Goal: Communication & Community: Answer question/provide support

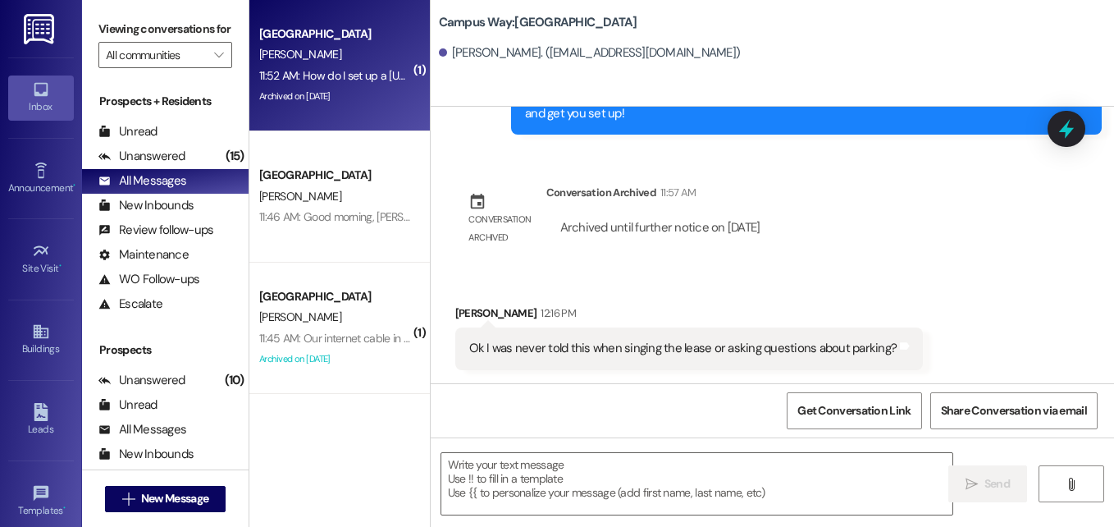
click at [319, 84] on div "11:52 AM: How do I set up a [US_STATE] park pass account? 11:52 AM: How do I se…" at bounding box center [335, 76] width 155 height 21
click at [1069, 140] on icon at bounding box center [1066, 129] width 28 height 28
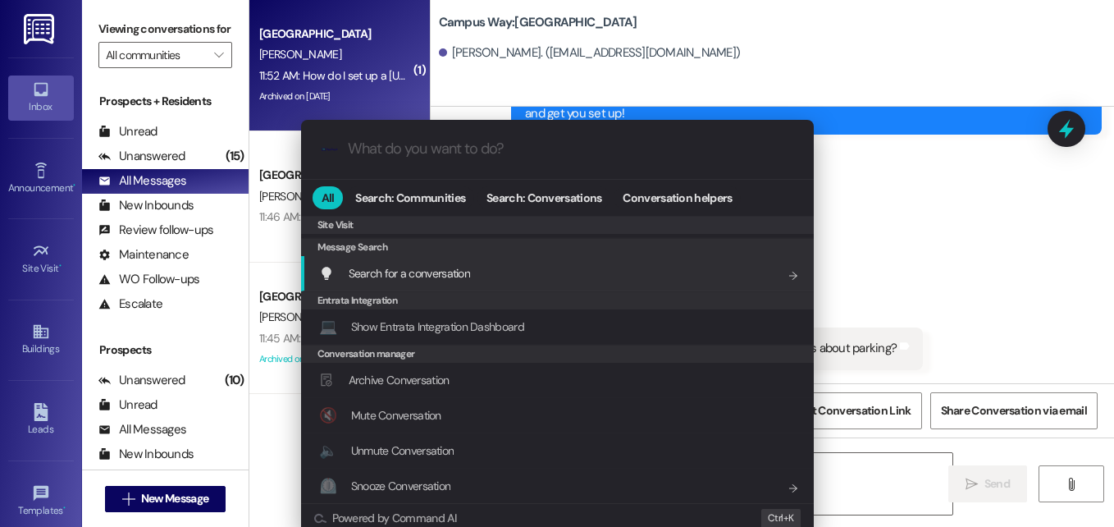
scroll to position [769, 0]
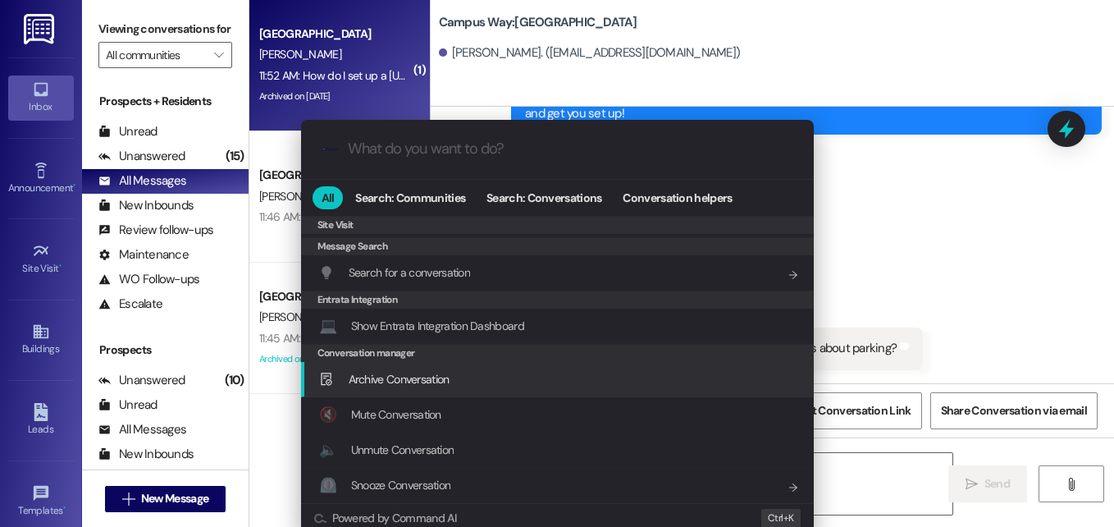
click at [410, 383] on span "Archive Conversation" at bounding box center [399, 379] width 101 height 15
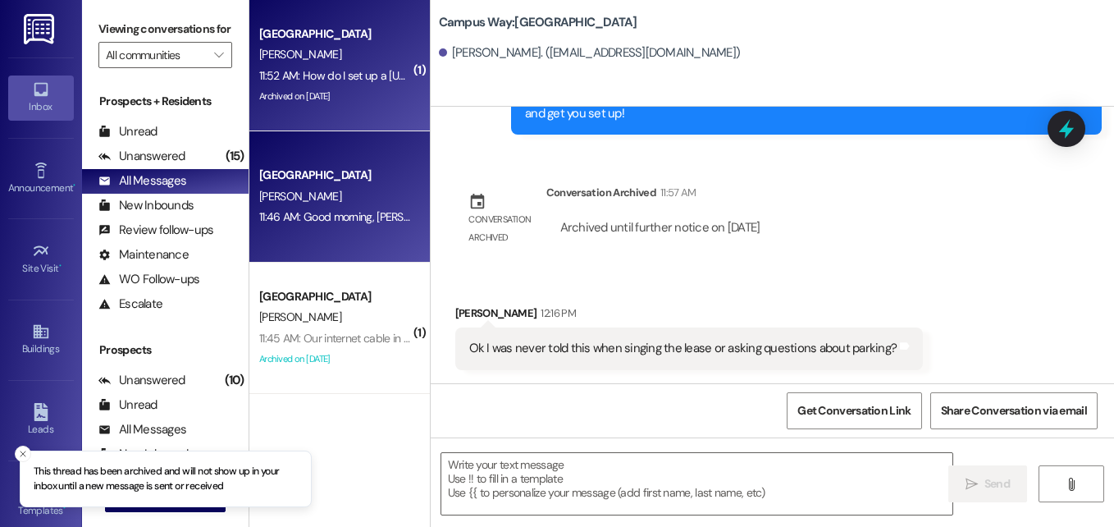
click at [343, 195] on div "[PERSON_NAME]" at bounding box center [335, 196] width 155 height 21
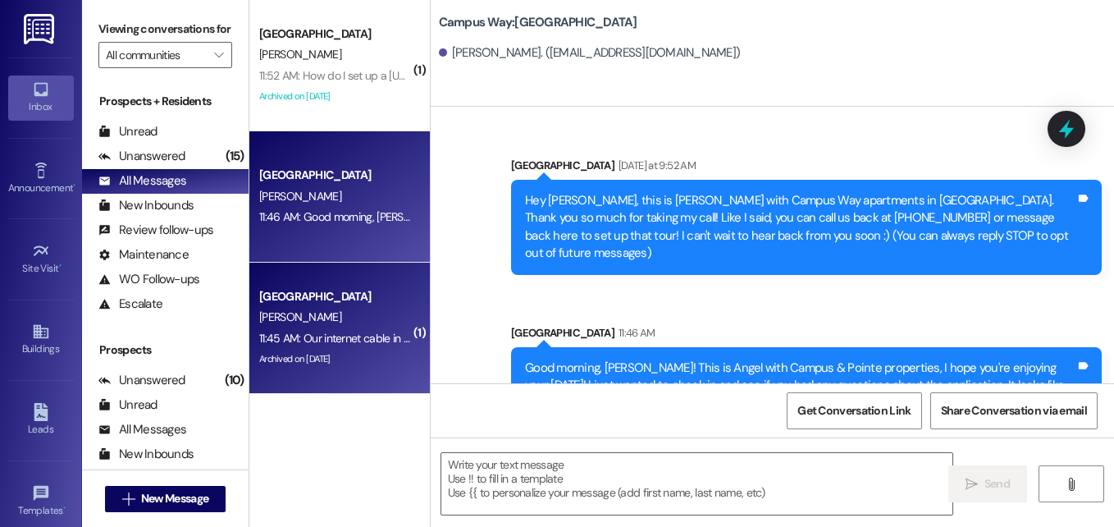
click at [342, 312] on div "[PERSON_NAME]" at bounding box center [335, 317] width 155 height 21
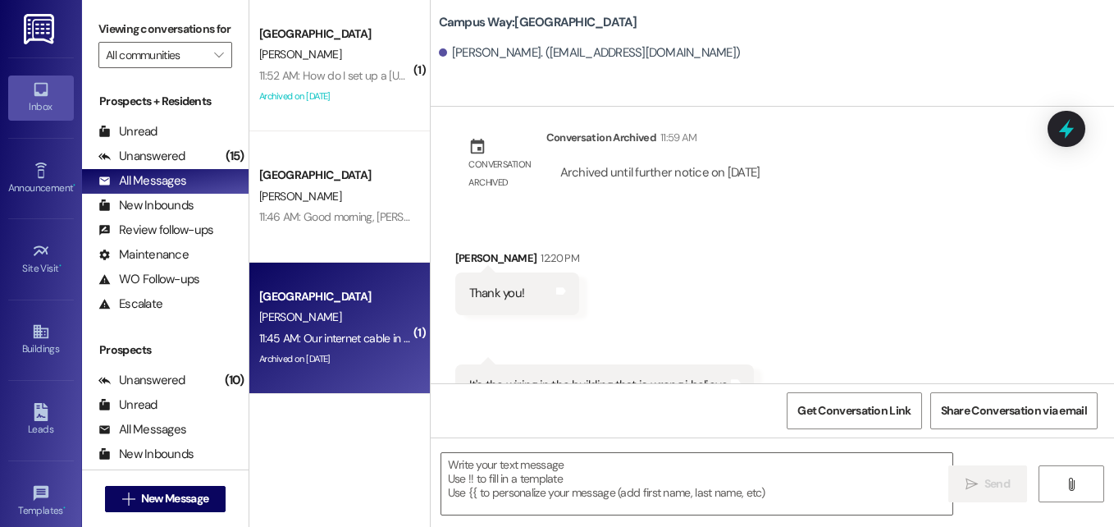
scroll to position [4134, 0]
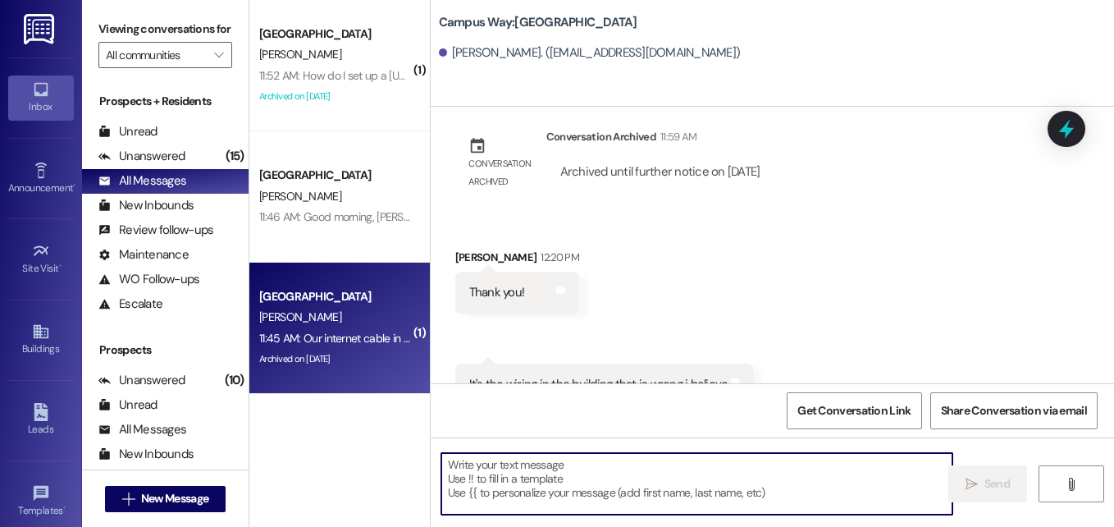
click at [679, 463] on textarea at bounding box center [696, 484] width 511 height 62
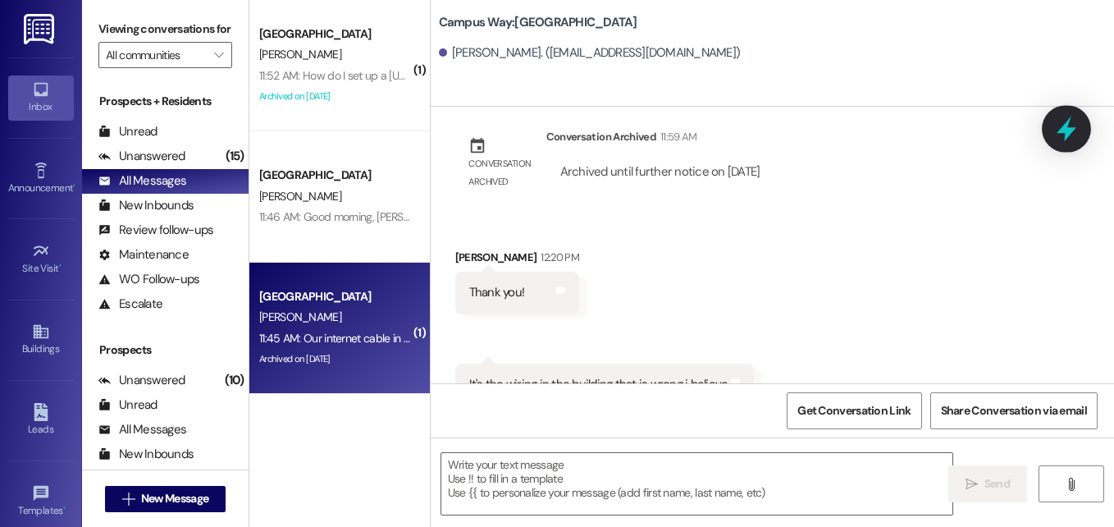
click at [1062, 130] on icon at bounding box center [1066, 128] width 20 height 25
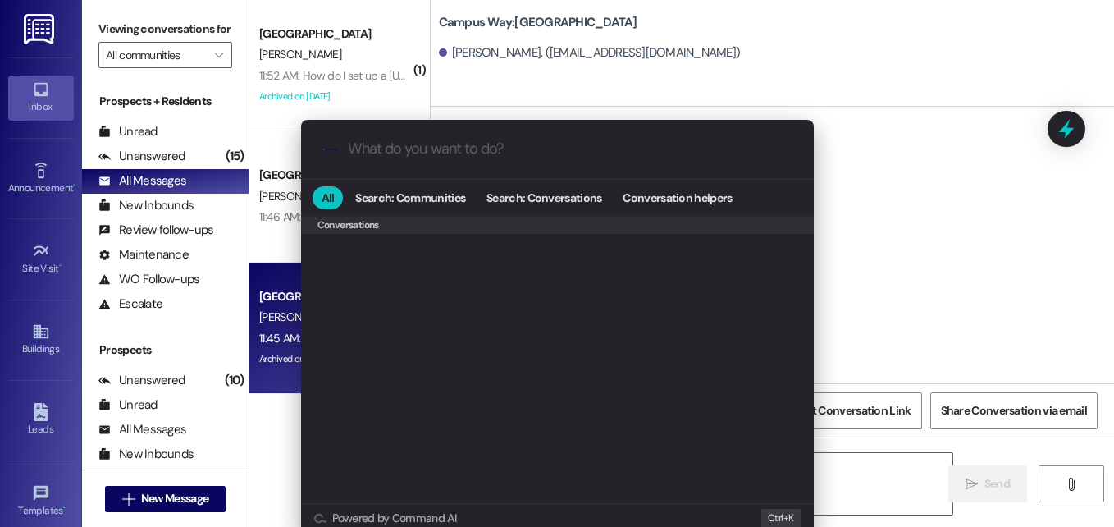
scroll to position [715, 0]
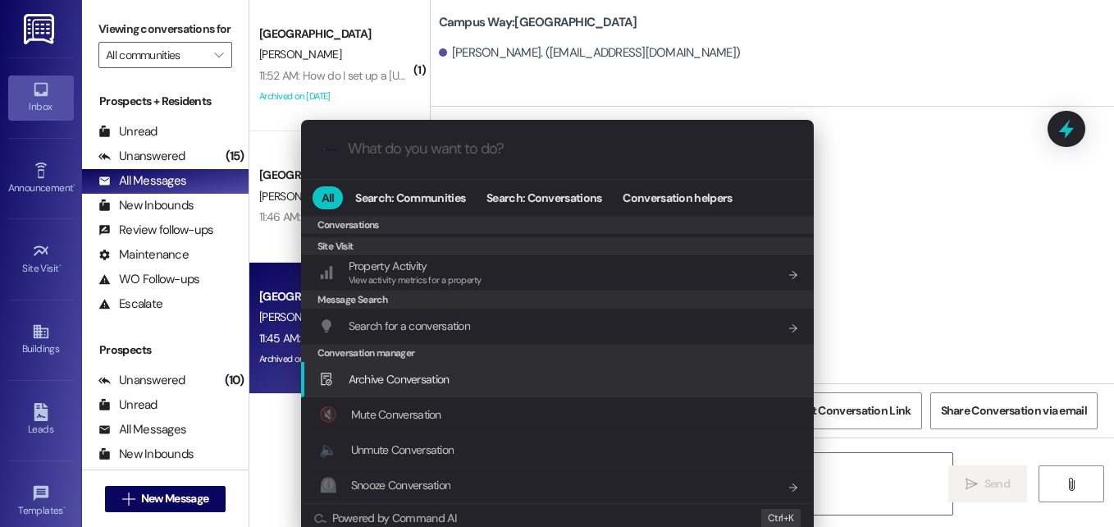
click at [424, 380] on span "Archive Conversation" at bounding box center [399, 379] width 101 height 15
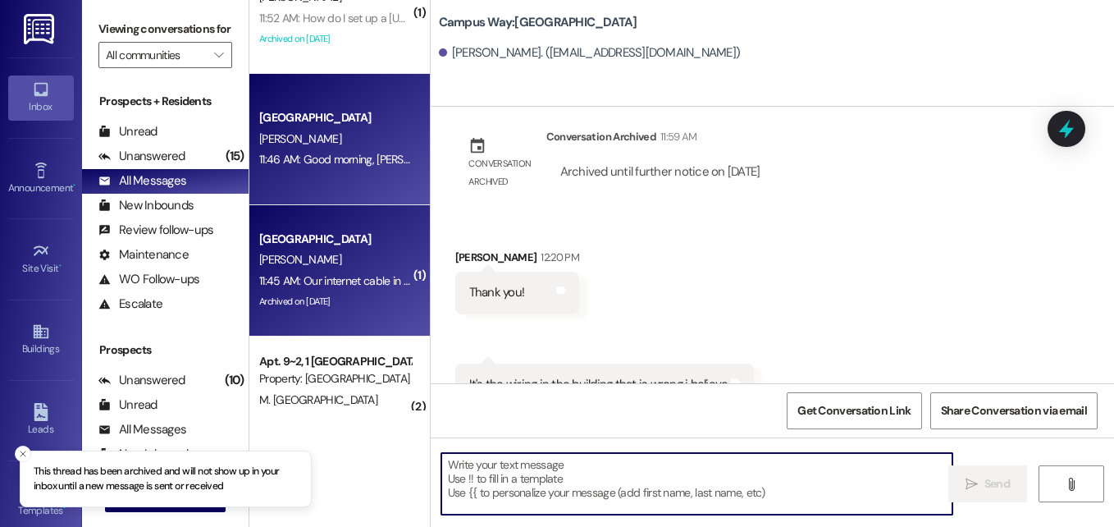
scroll to position [164, 0]
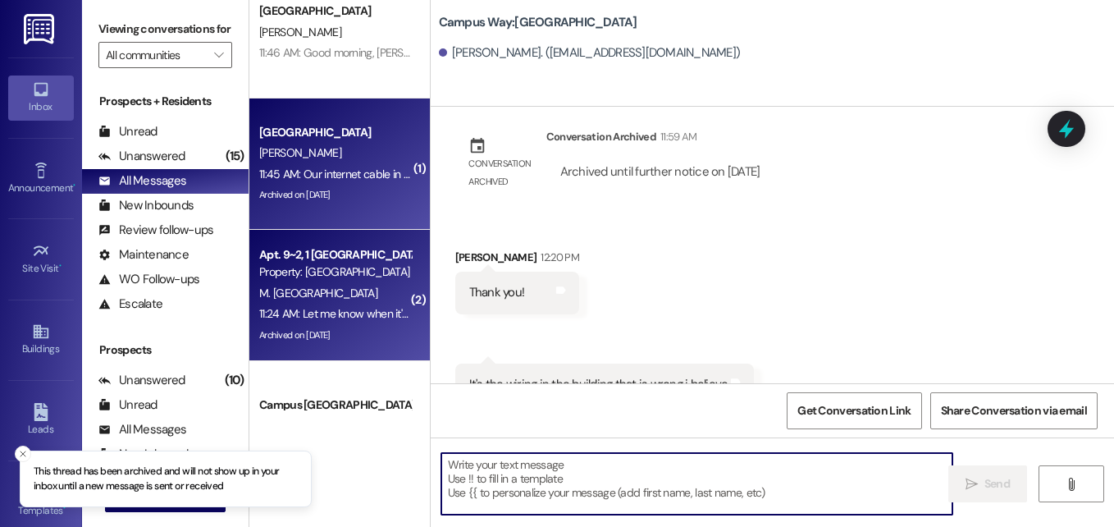
click at [341, 262] on div "Apt. 9~2, 1 [GEOGRAPHIC_DATA]" at bounding box center [335, 254] width 152 height 17
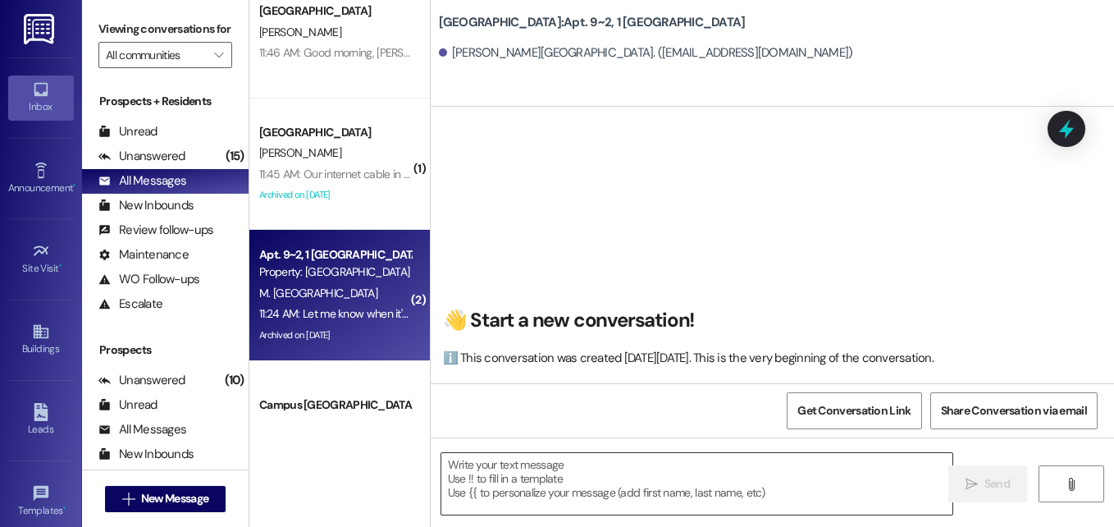
click at [627, 468] on textarea at bounding box center [696, 484] width 511 height 62
click at [565, 468] on textarea at bounding box center [696, 484] width 511 height 62
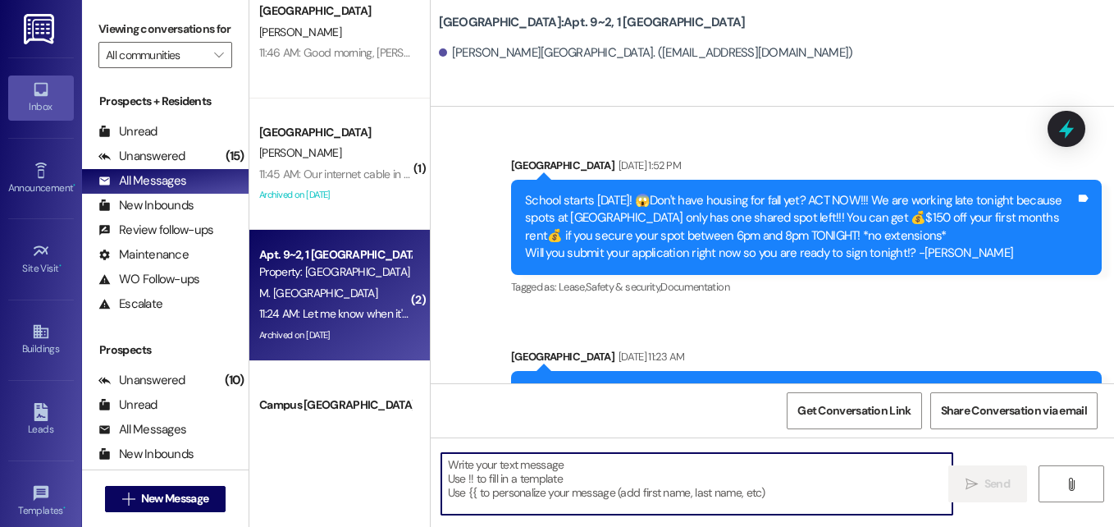
scroll to position [47676, 0]
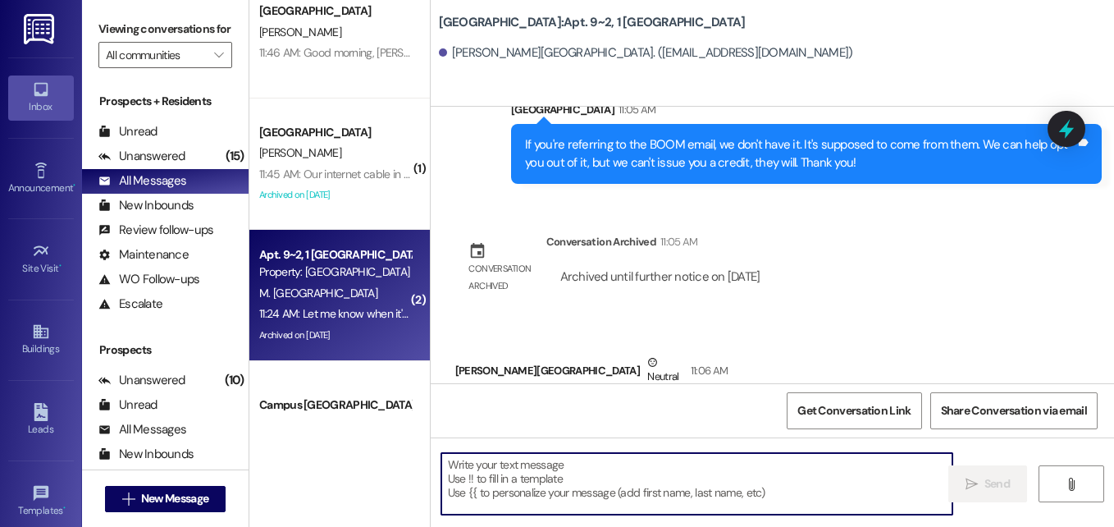
click at [570, 468] on textarea at bounding box center [696, 484] width 511 height 62
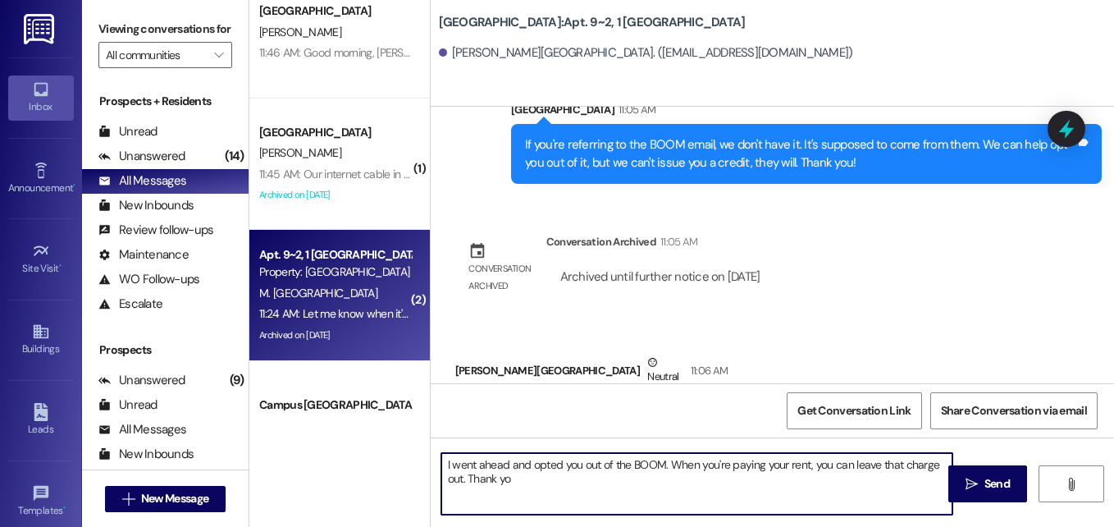
type textarea "I went ahead and opted you out of the BOOM. When you're paying your rent, you c…"
click at [673, 481] on textarea "I went ahead and opted you out of the BOOM. When you're paying your rent, you c…" at bounding box center [698, 484] width 511 height 62
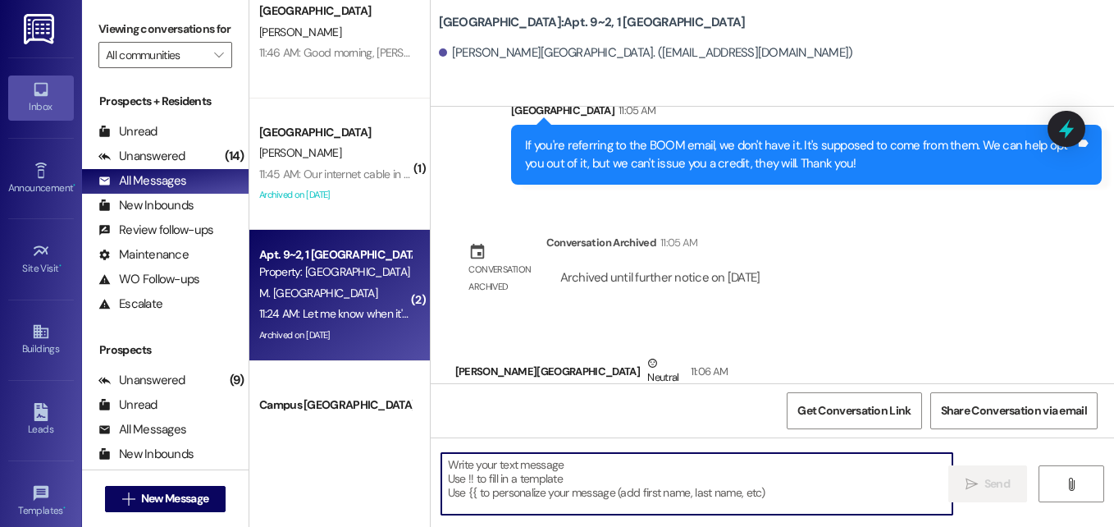
scroll to position [47808, 0]
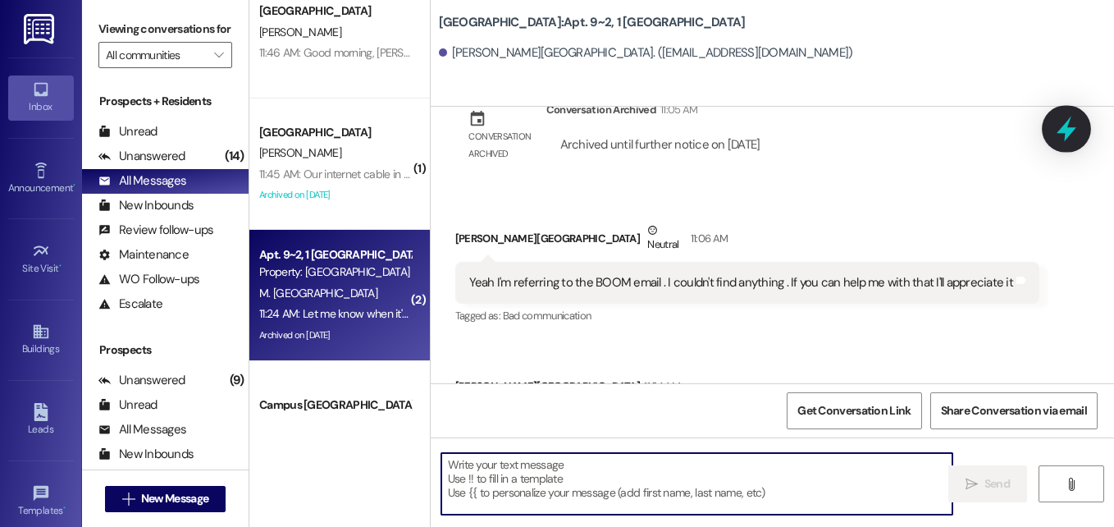
click at [1061, 135] on icon at bounding box center [1066, 129] width 28 height 28
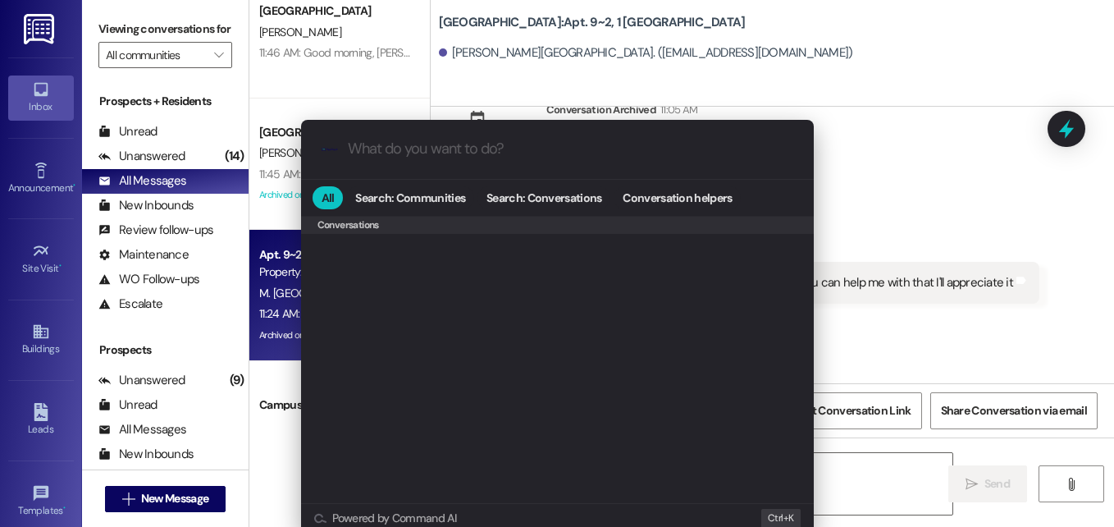
scroll to position [715, 0]
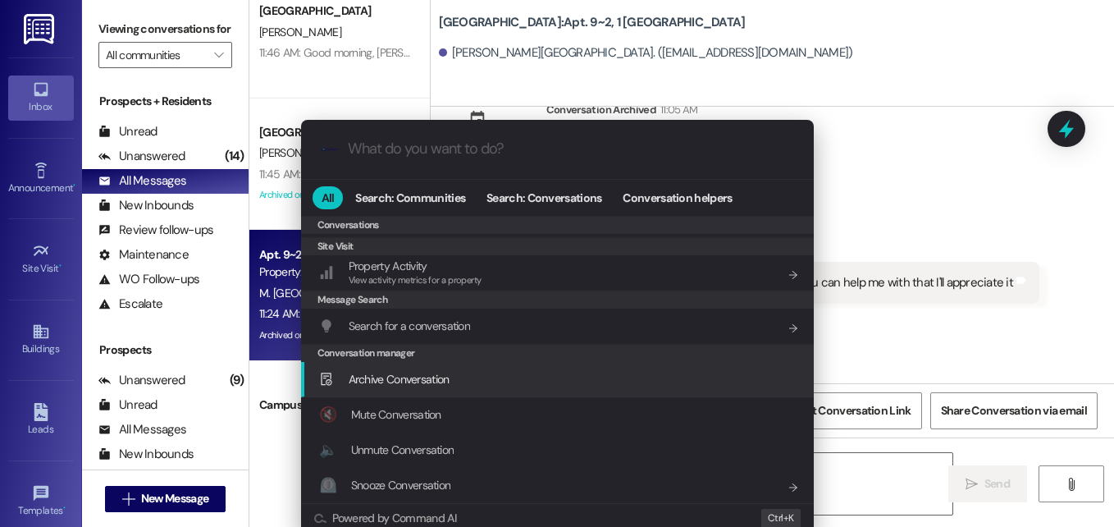
click at [444, 374] on span "Archive Conversation" at bounding box center [399, 379] width 101 height 15
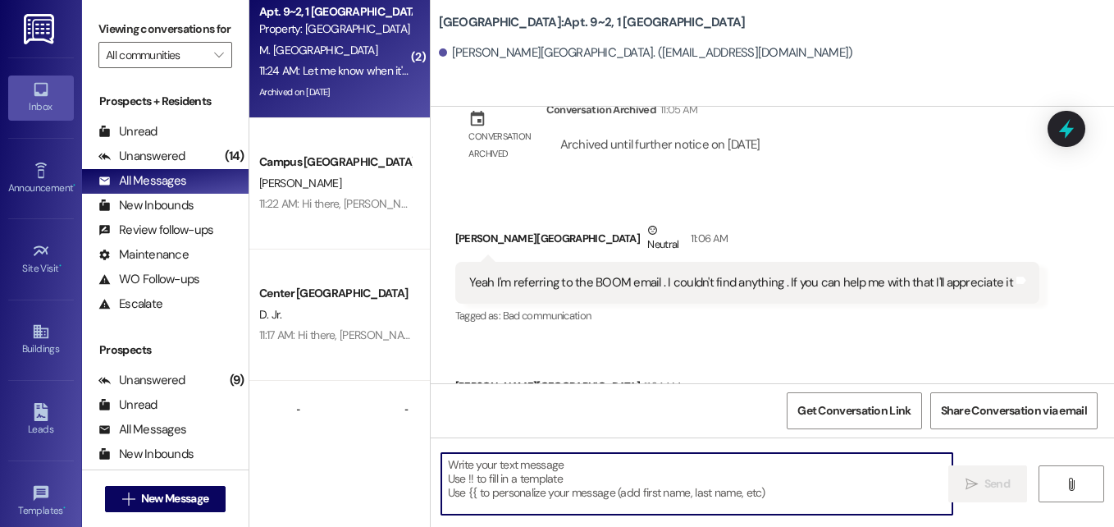
scroll to position [410, 0]
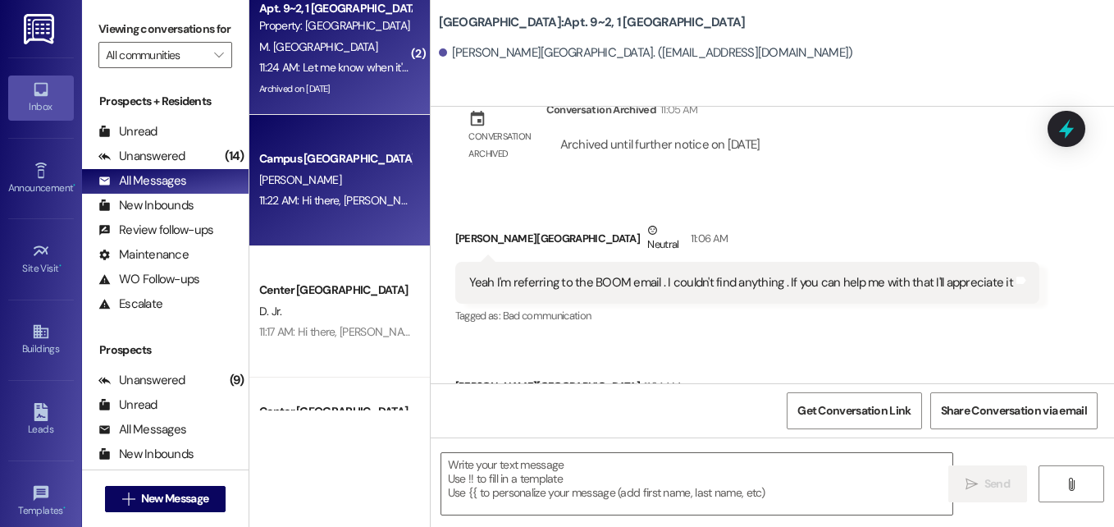
click at [356, 183] on div "[PERSON_NAME]" at bounding box center [335, 180] width 155 height 21
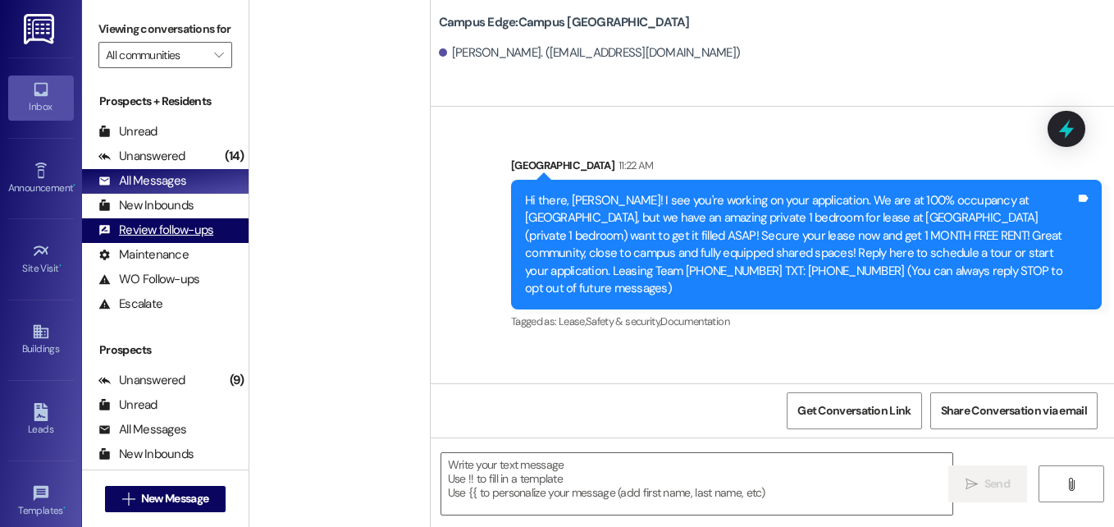
scroll to position [1640, 0]
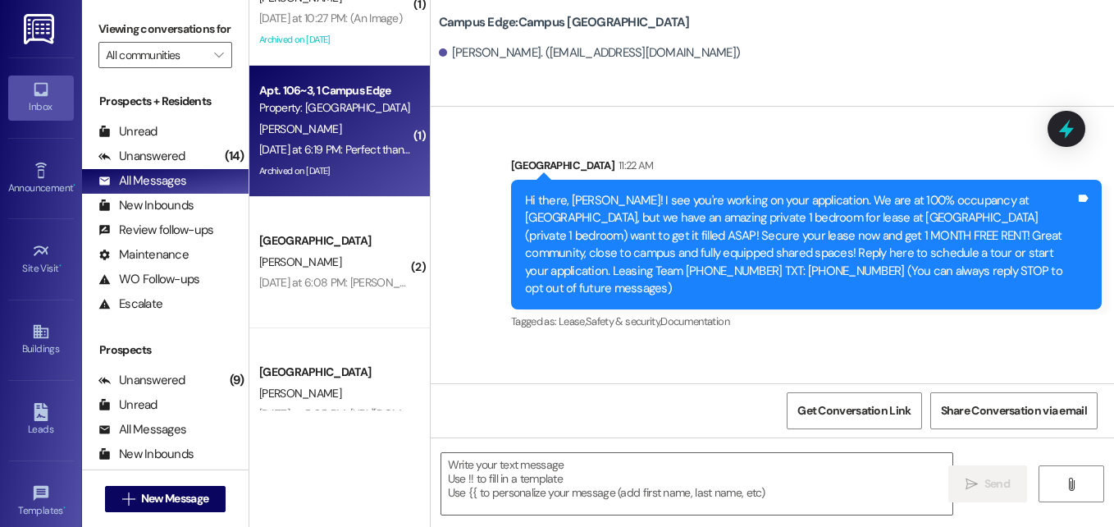
click at [358, 144] on div "[DATE] at 6:19 PM: Perfect thank you so much! [DATE] at 6:19 PM: Perfect thank …" at bounding box center [367, 149] width 217 height 15
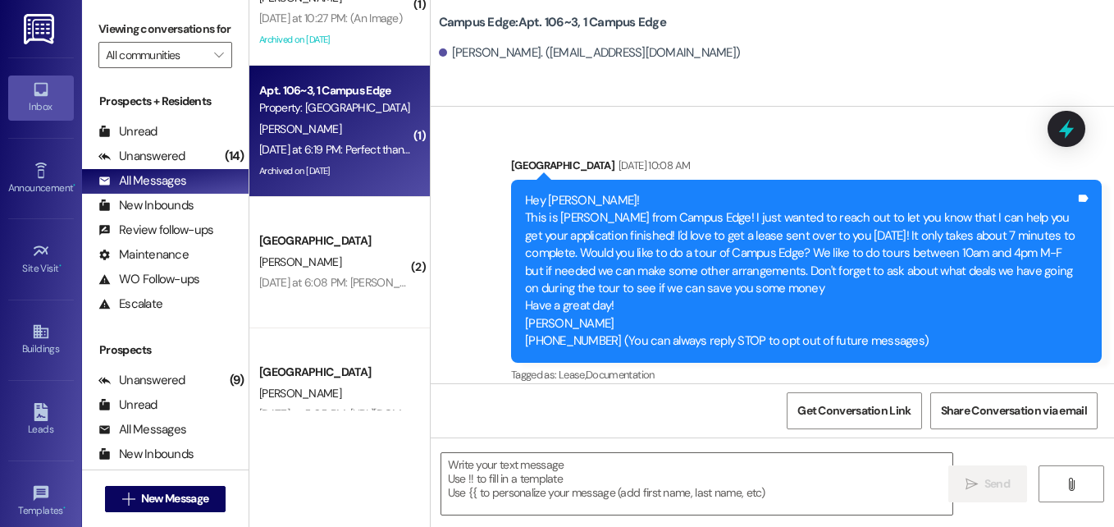
scroll to position [20999, 0]
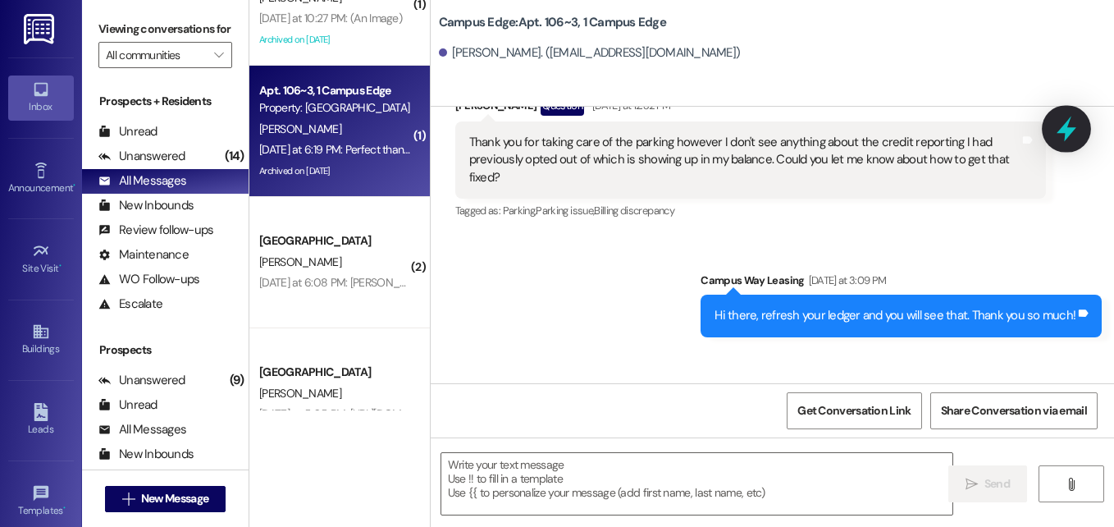
click at [1058, 117] on icon at bounding box center [1066, 129] width 28 height 28
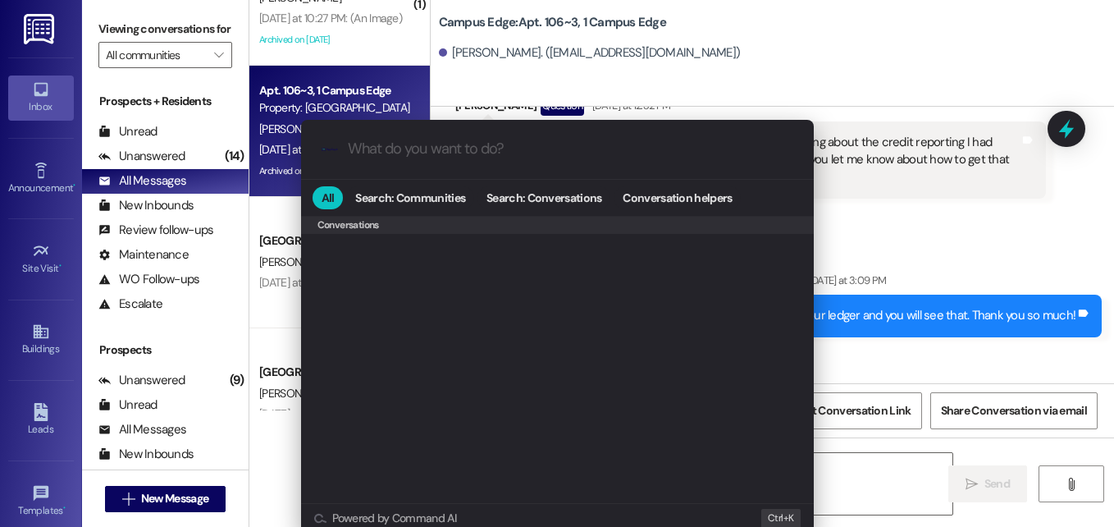
scroll to position [715, 0]
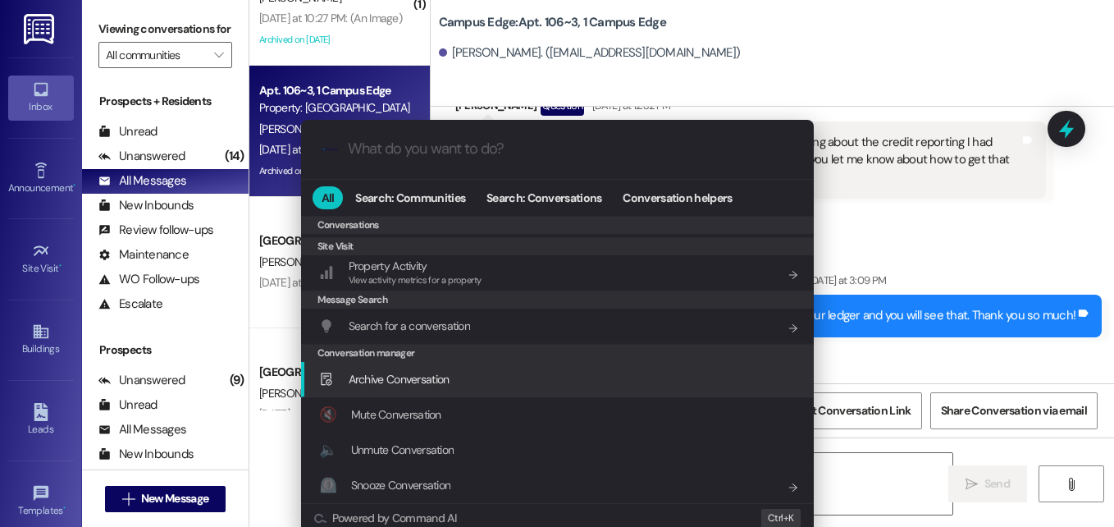
click at [431, 383] on span "Archive Conversation" at bounding box center [399, 379] width 101 height 15
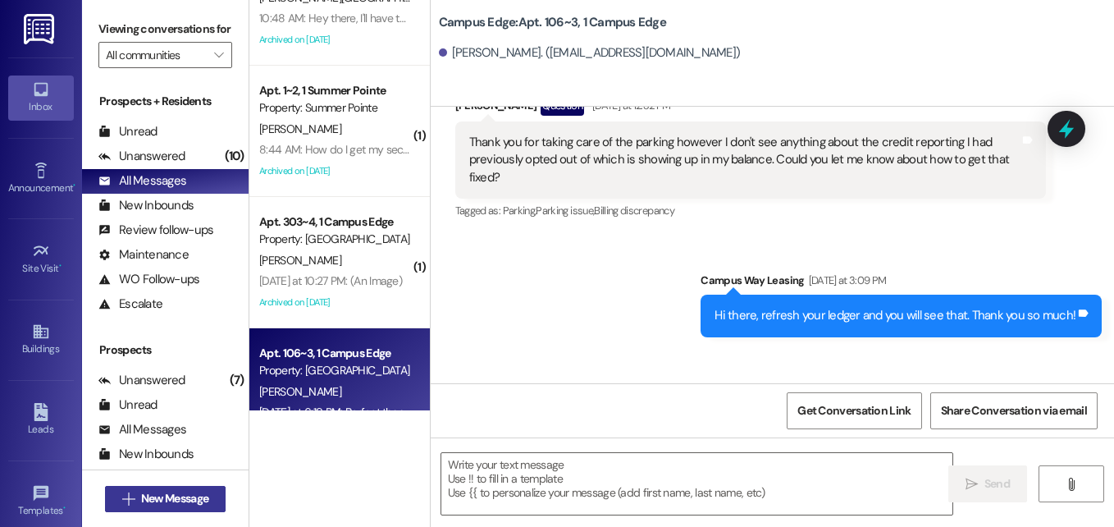
click at [215, 510] on button " New Message" at bounding box center [165, 499] width 121 height 26
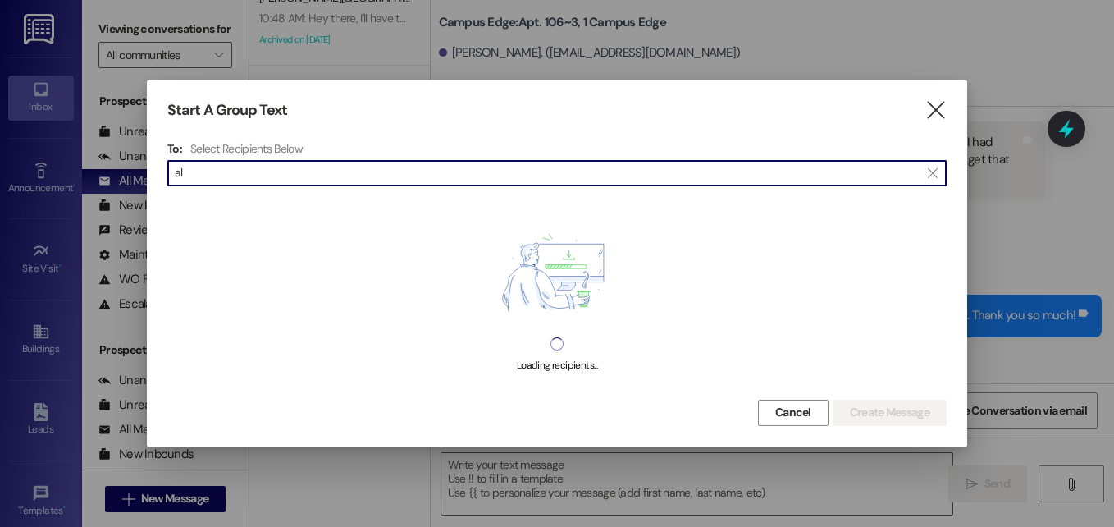
type input "a"
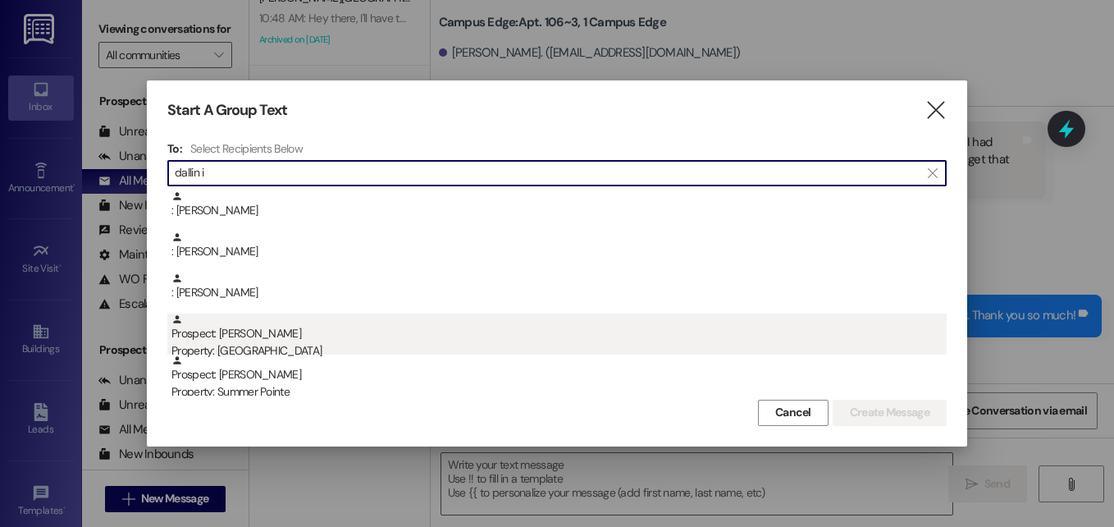
type input "dallin i"
click at [259, 331] on div "Prospect: [PERSON_NAME] Property: [GEOGRAPHIC_DATA]" at bounding box center [558, 336] width 775 height 47
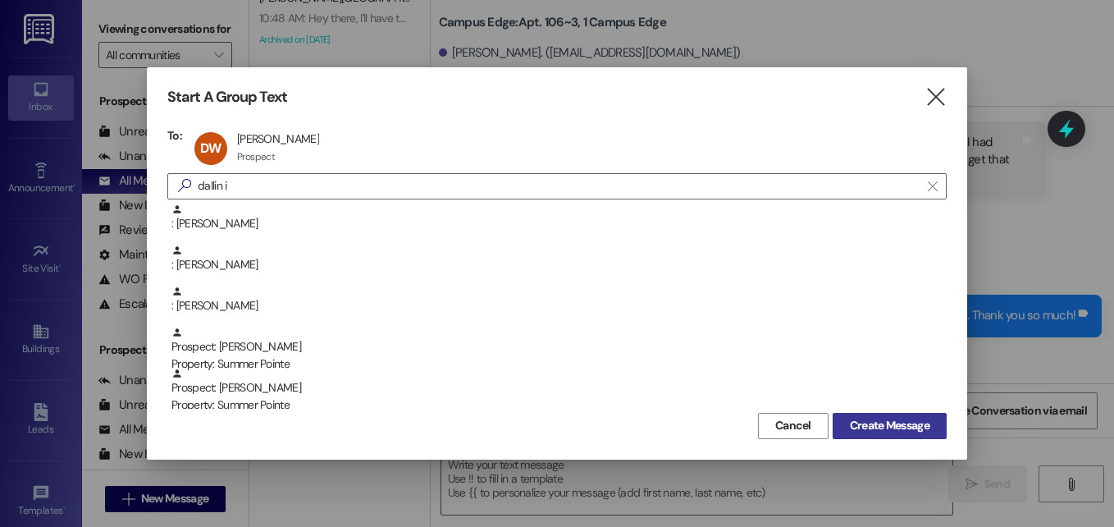
click at [867, 426] on span "Create Message" at bounding box center [890, 425] width 80 height 17
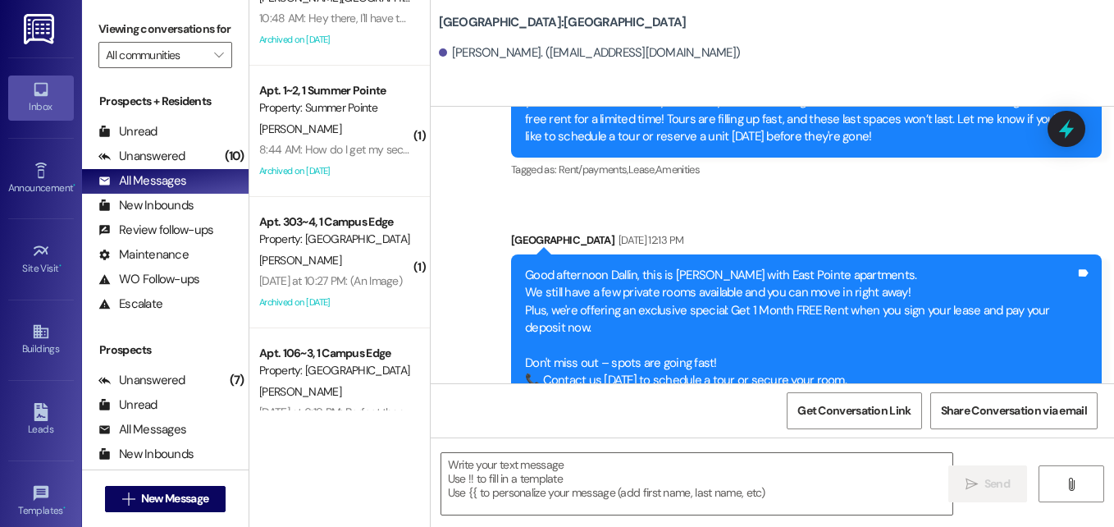
scroll to position [650, 0]
